Goal: Information Seeking & Learning: Learn about a topic

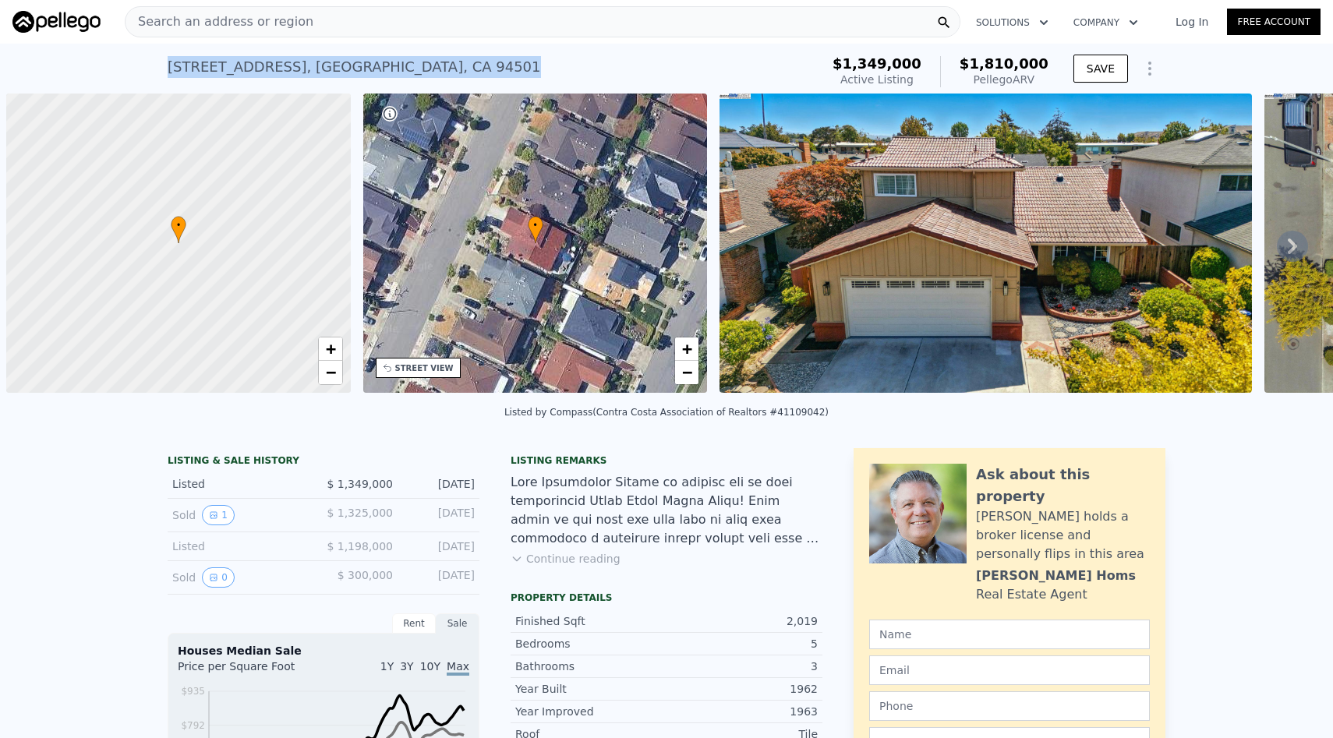
scroll to position [0, 6]
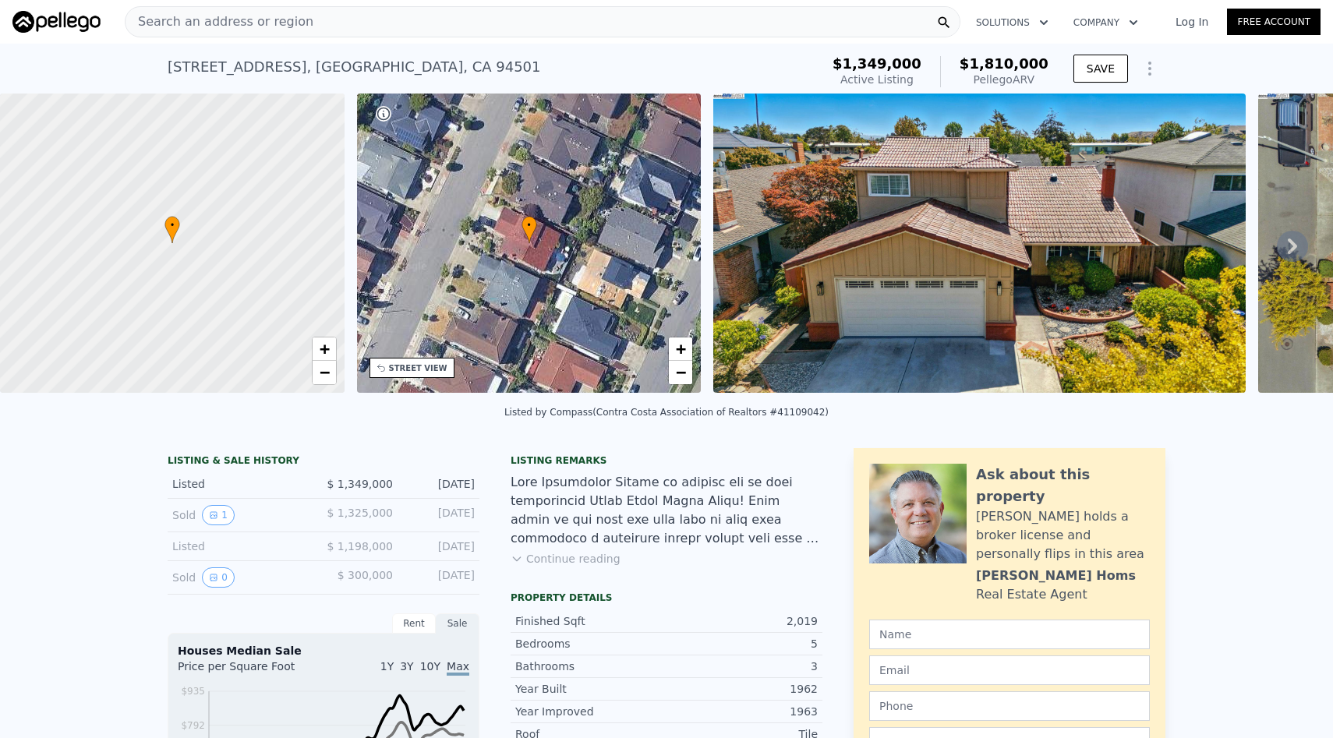
click at [175, 556] on div "Listed $ 1,198,000 [DATE]" at bounding box center [324, 546] width 312 height 29
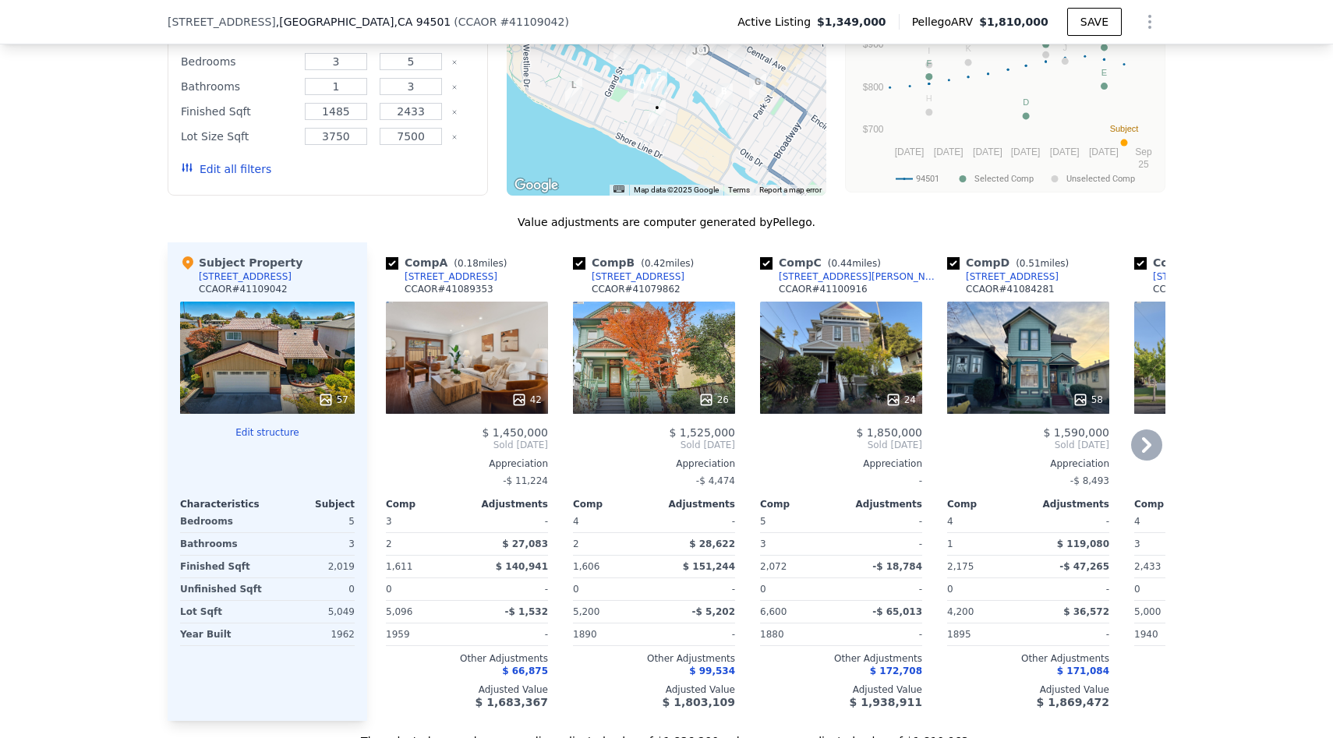
scroll to position [1517, 0]
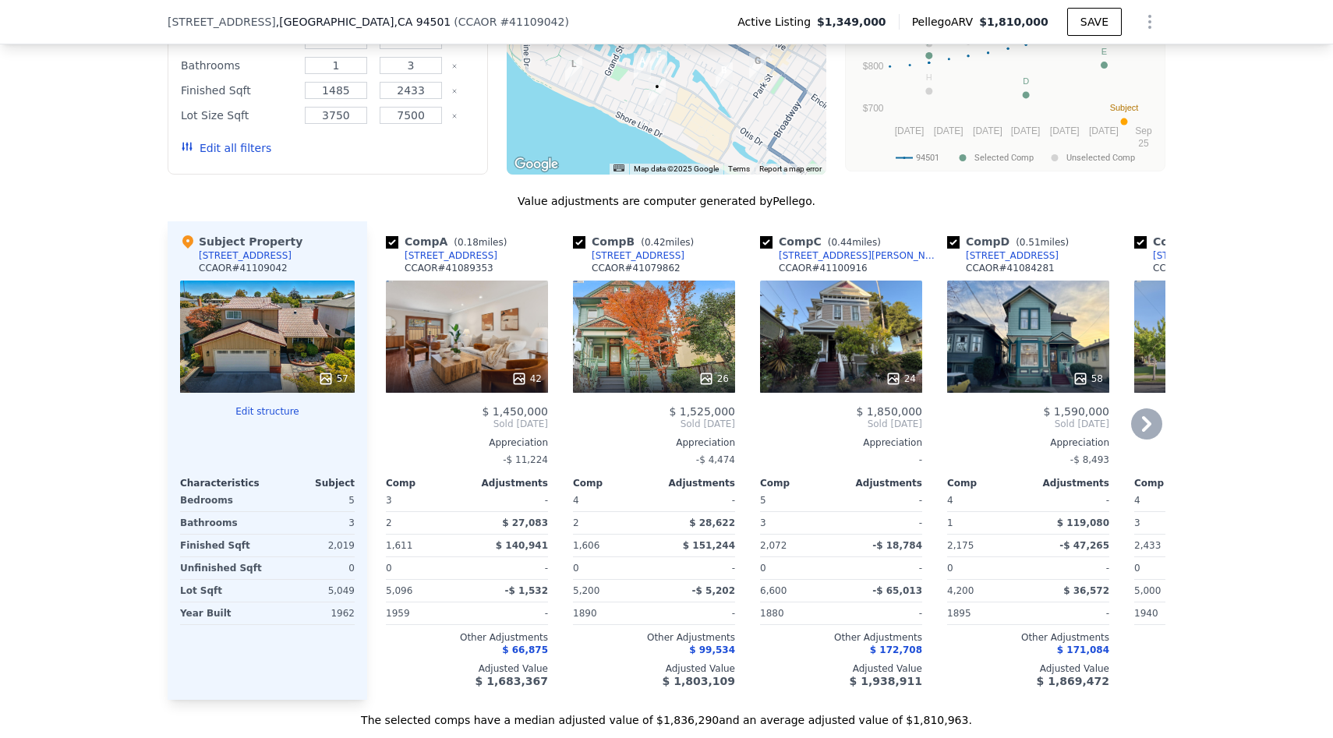
click at [652, 349] on div "26" at bounding box center [654, 337] width 162 height 112
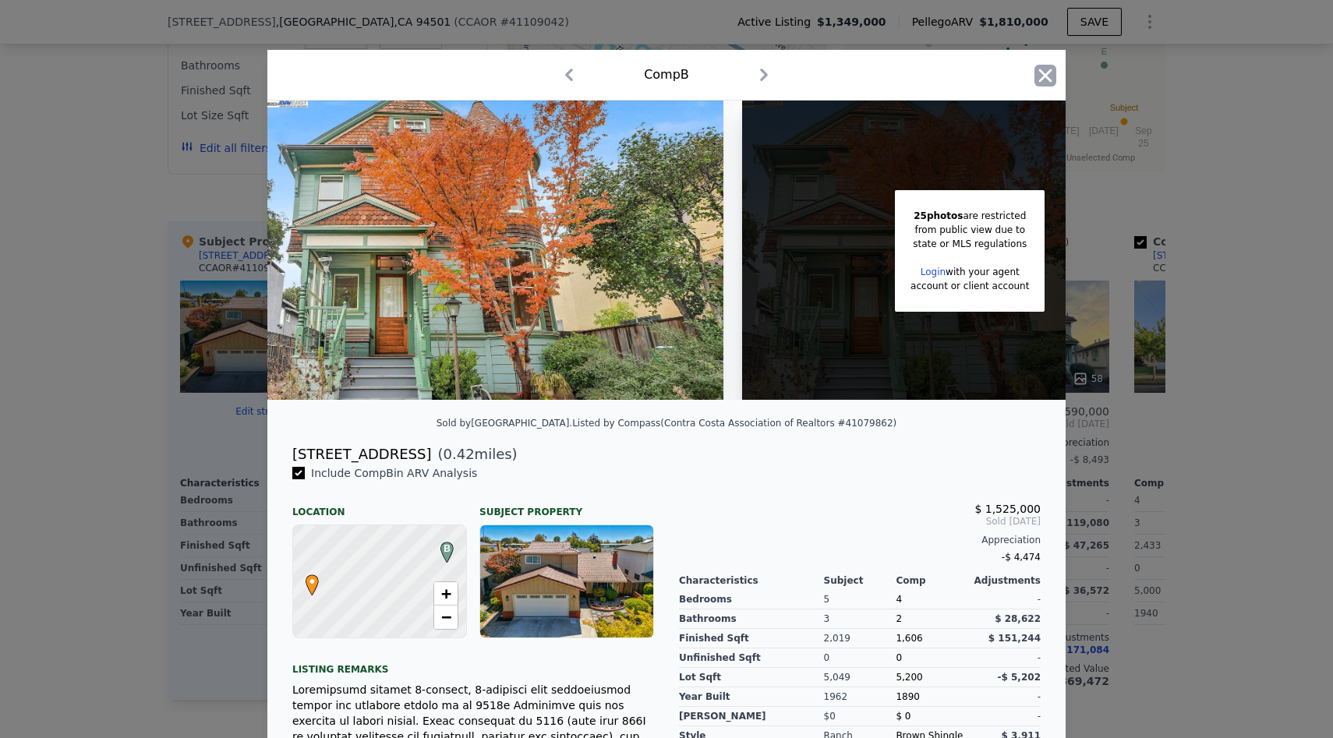
click at [1047, 79] on icon "button" at bounding box center [1045, 76] width 22 height 22
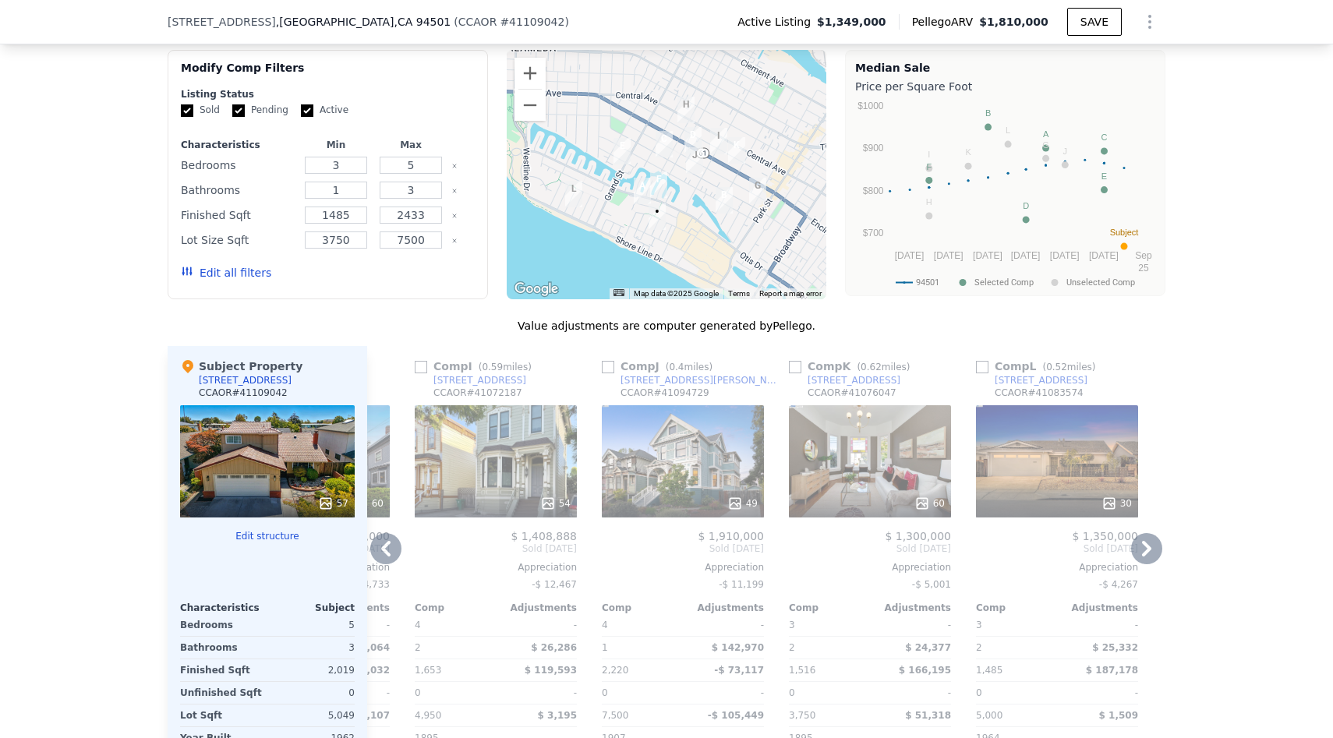
scroll to position [1429, 0]
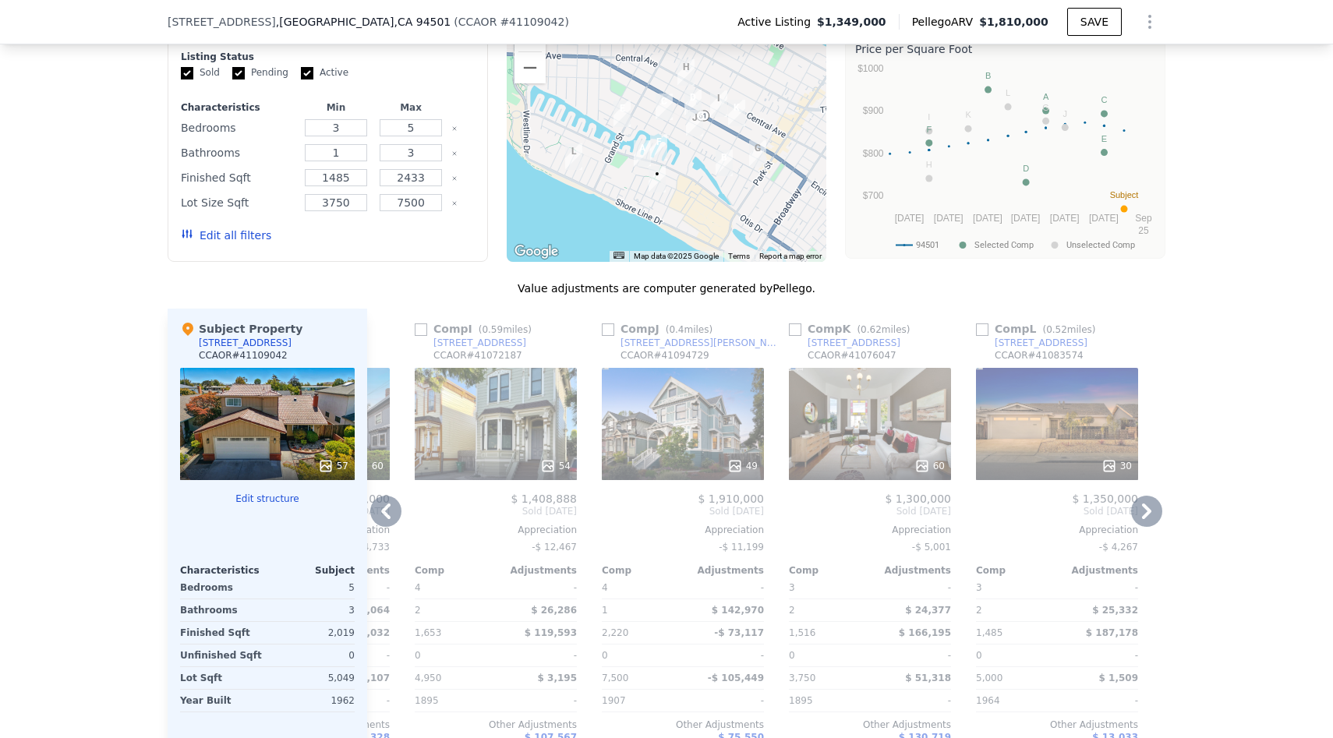
click at [874, 440] on div "60" at bounding box center [870, 424] width 162 height 112
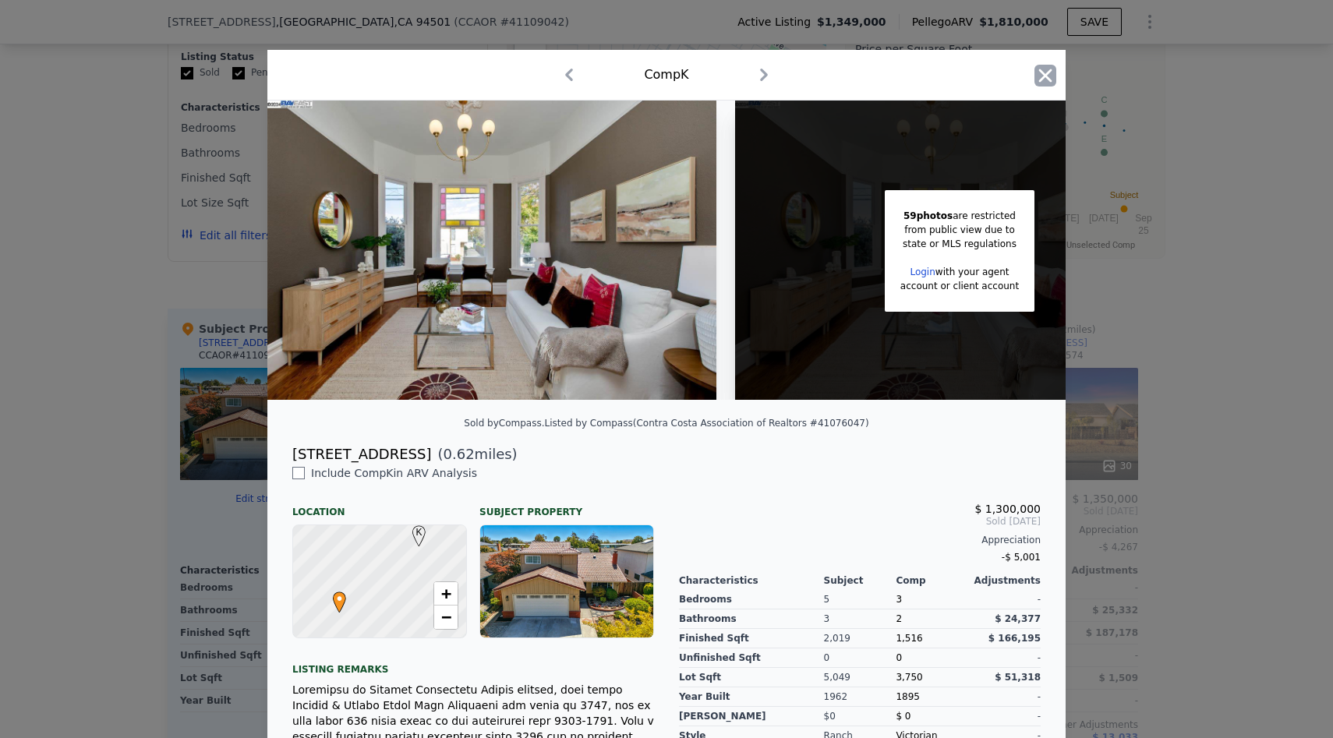
click at [1041, 69] on icon "button" at bounding box center [1045, 76] width 22 height 22
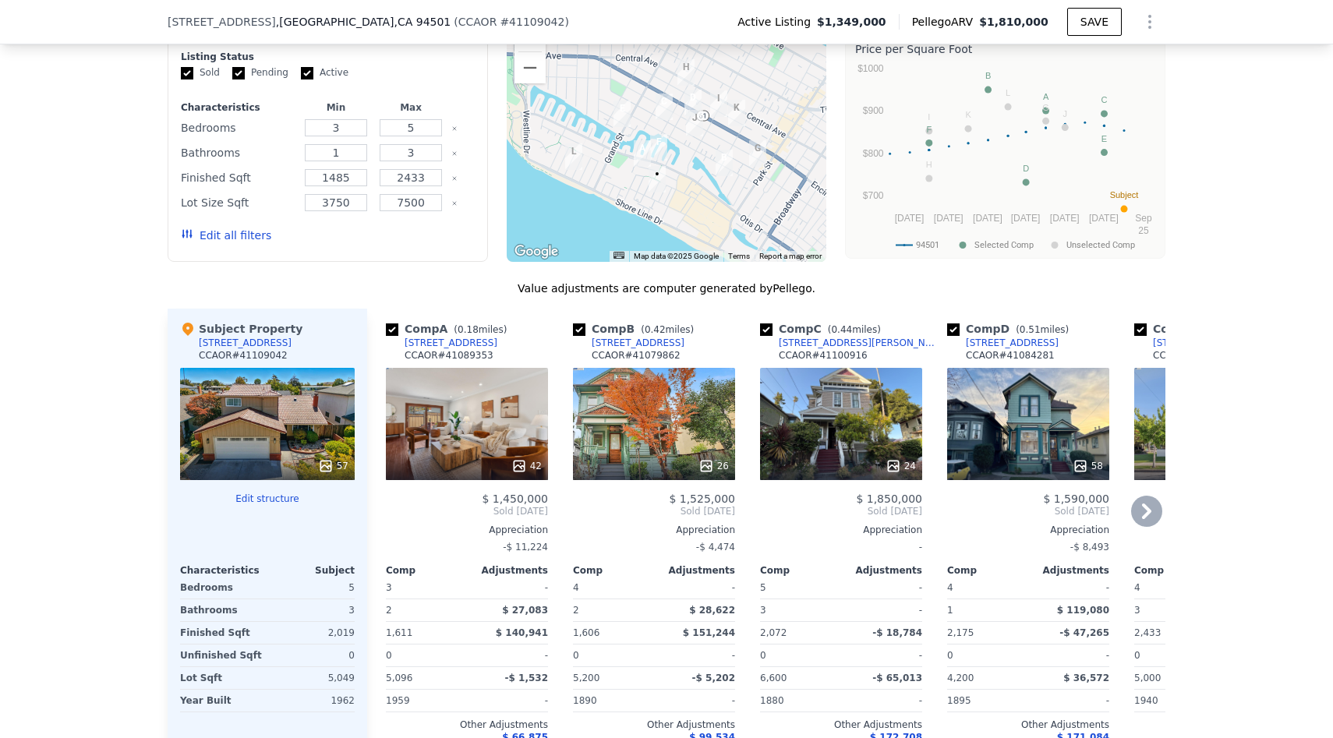
click at [463, 404] on div "42" at bounding box center [467, 424] width 162 height 112
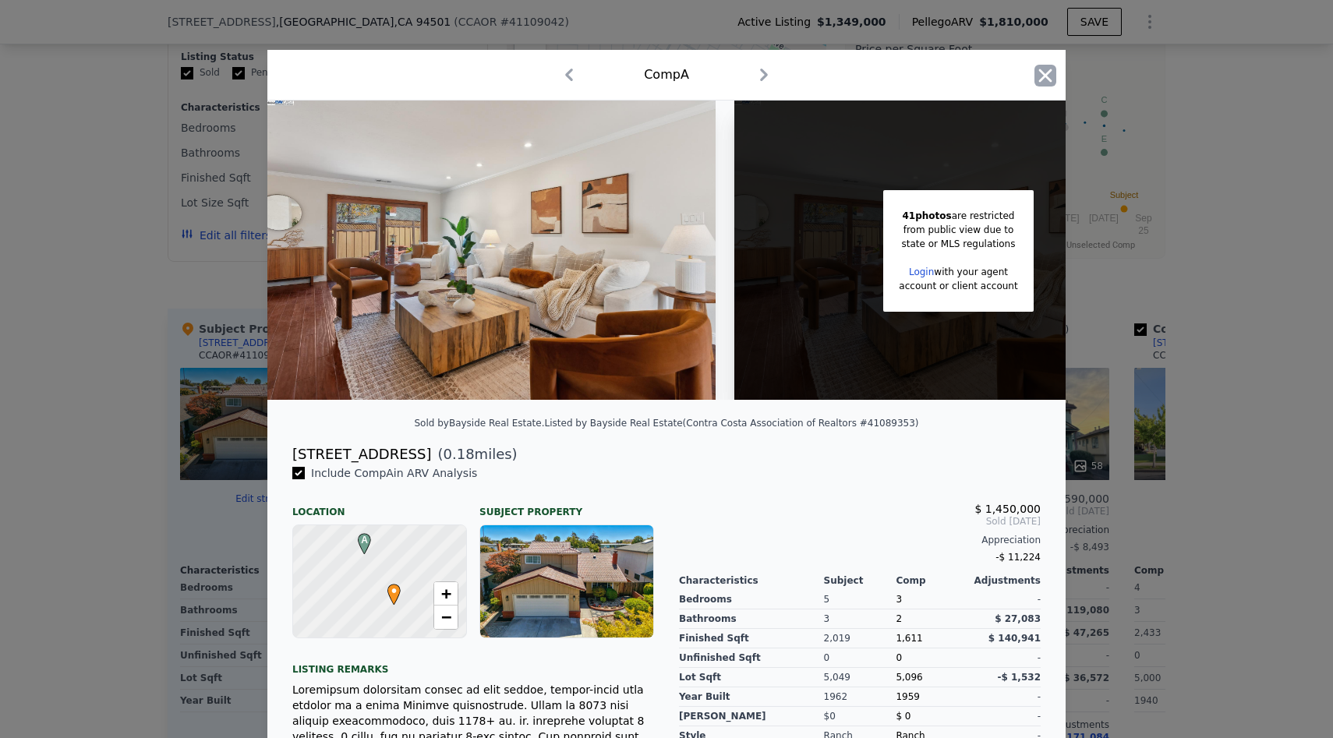
click at [1038, 67] on icon "button" at bounding box center [1045, 76] width 22 height 22
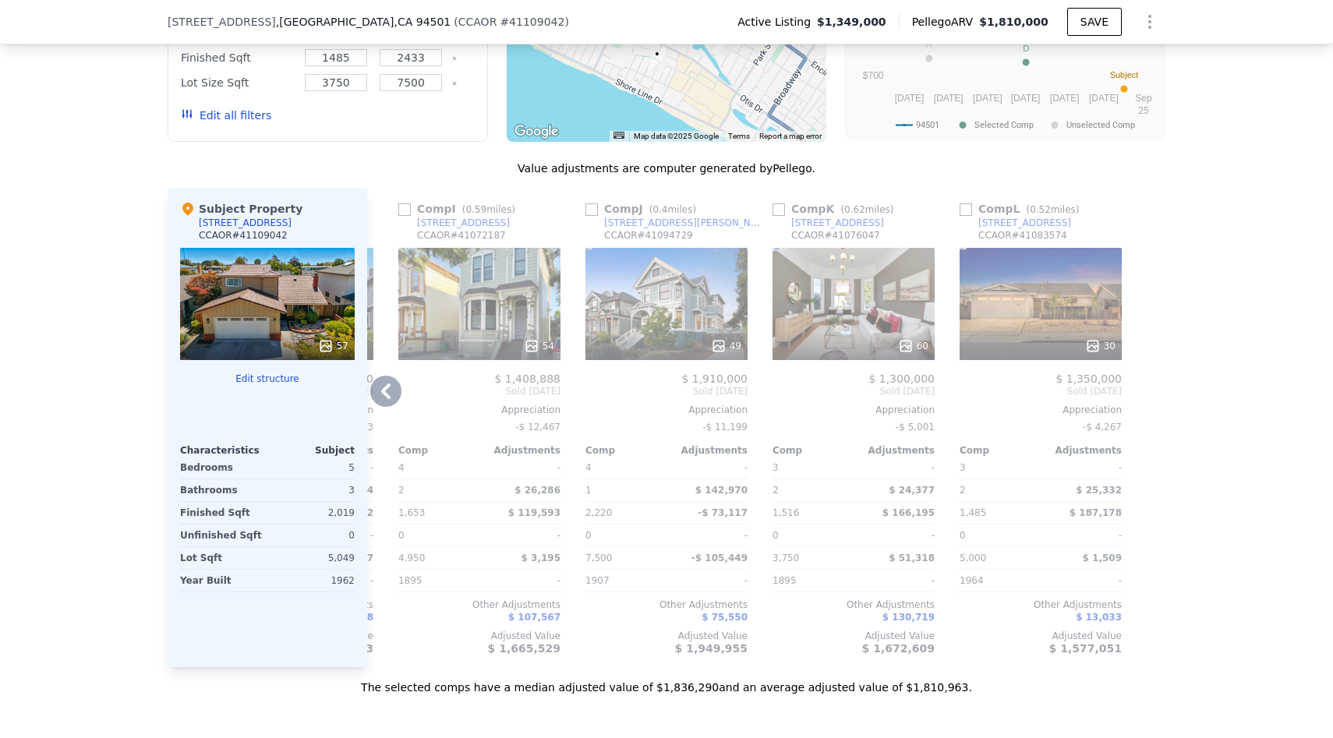
scroll to position [1551, 0]
